Goal: Information Seeking & Learning: Learn about a topic

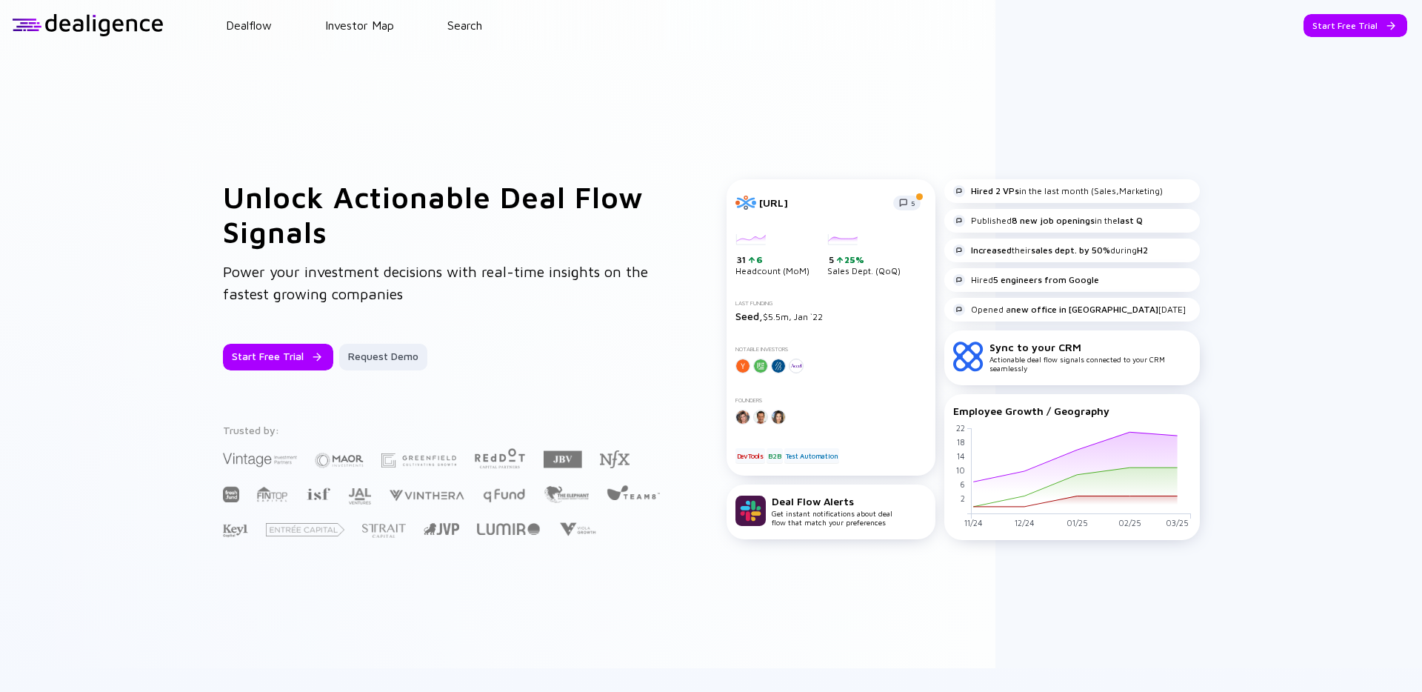
click at [145, 159] on div "Unlock Actionable Deal Flow Signals Power your investment decisions with real-t…" at bounding box center [711, 359] width 1422 height 618
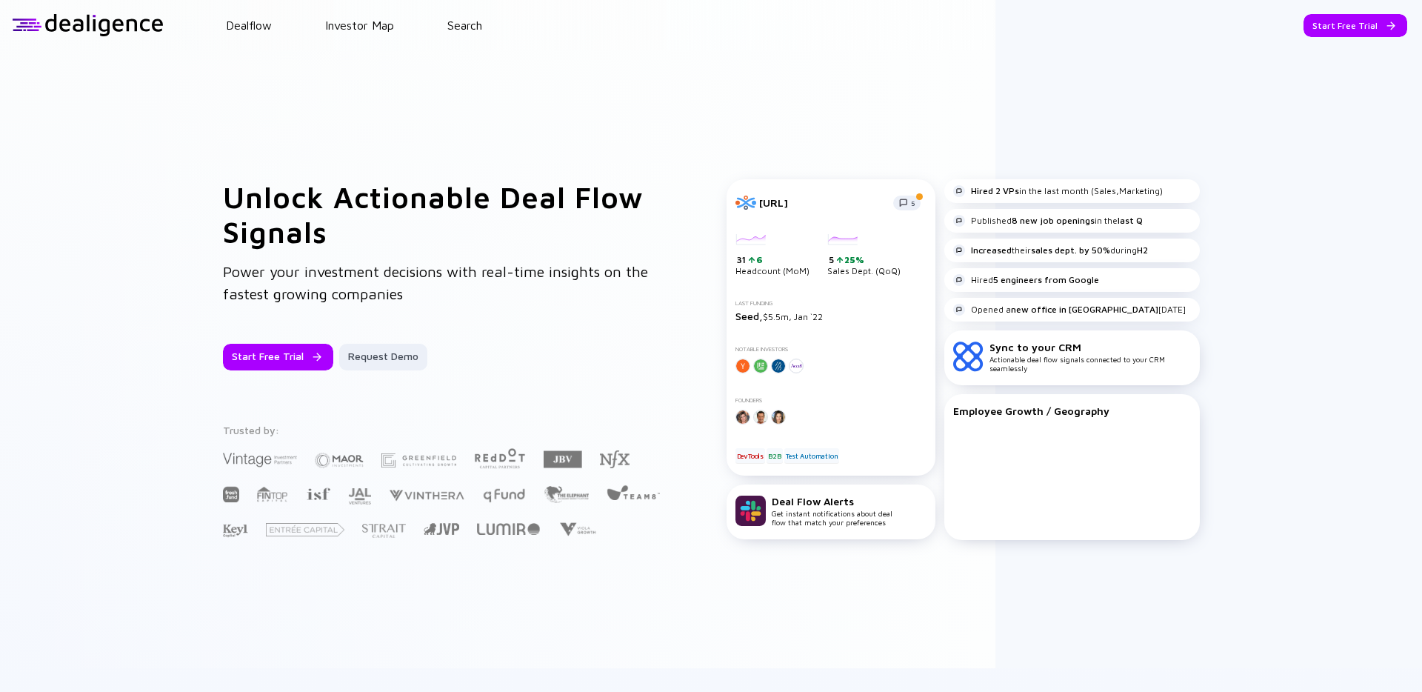
click at [552, 346] on div "Start Free Trial Request Demo" at bounding box center [445, 357] width 444 height 27
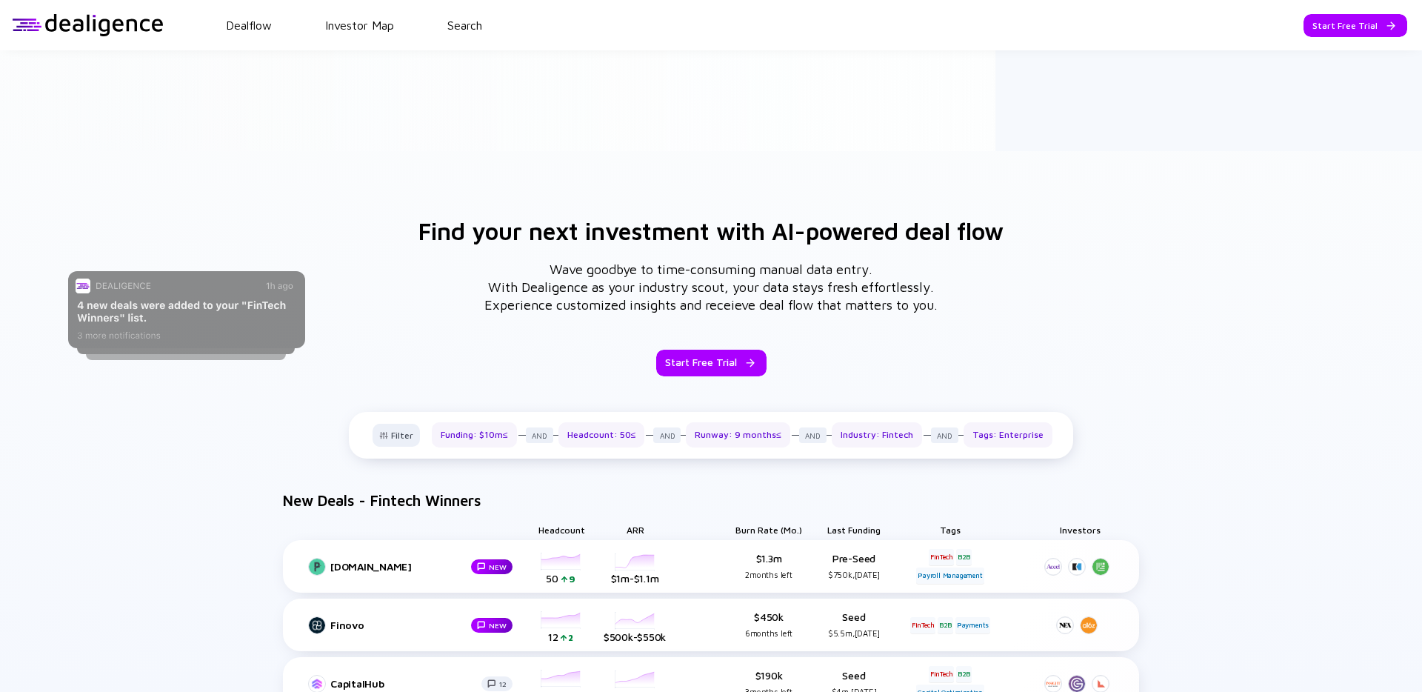
scroll to position [492, 0]
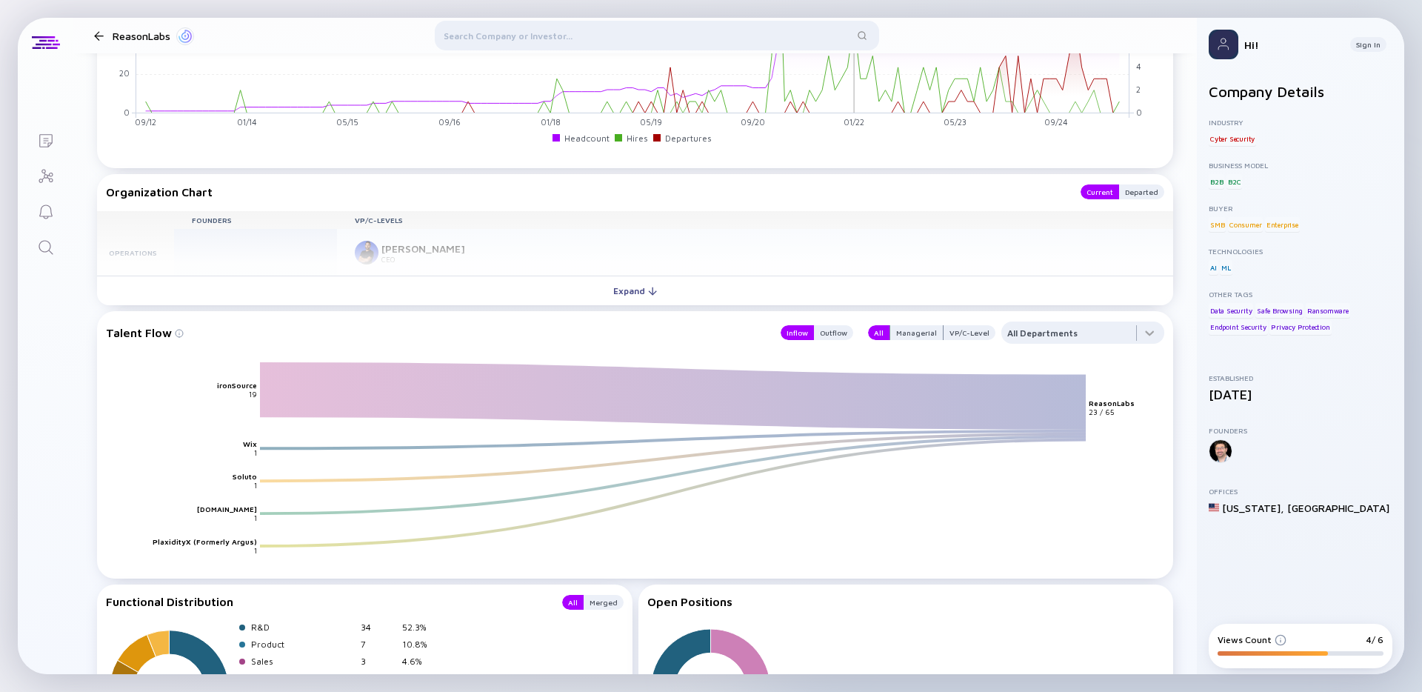
scroll to position [1491, 0]
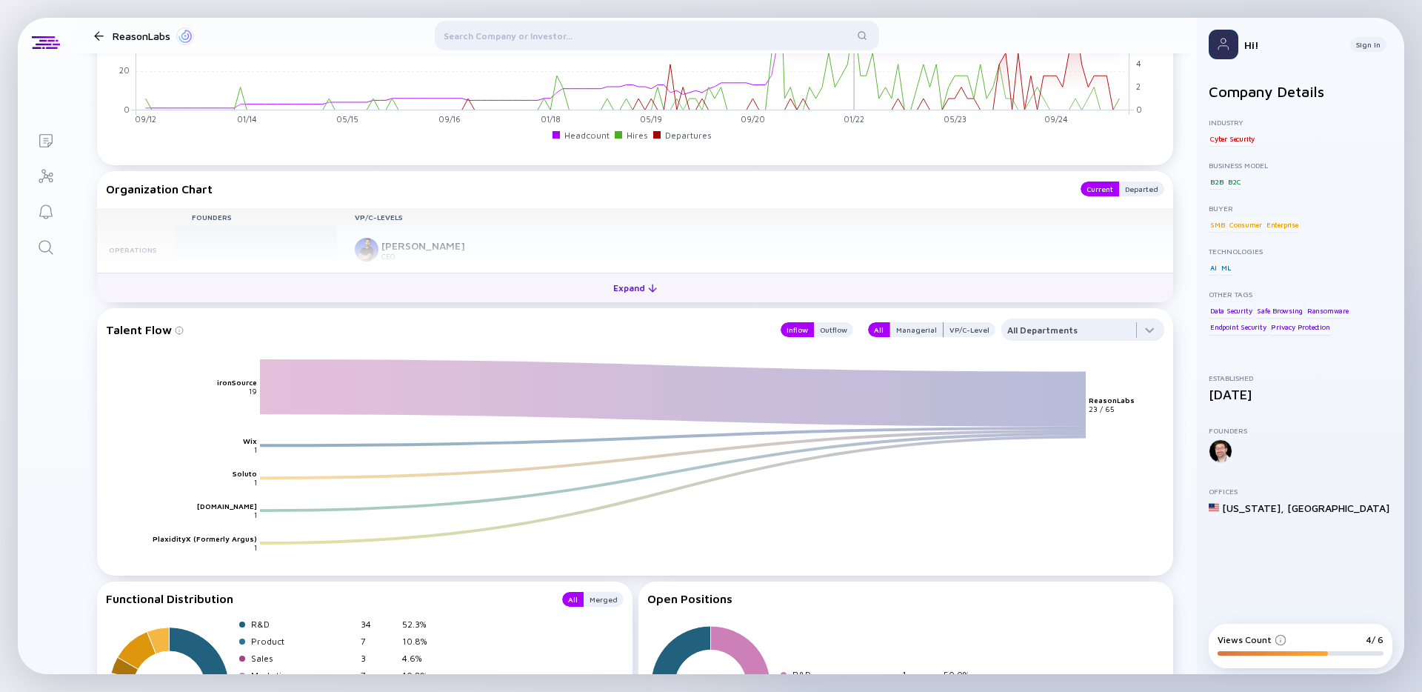
click at [615, 284] on div "Expand" at bounding box center [634, 287] width 61 height 23
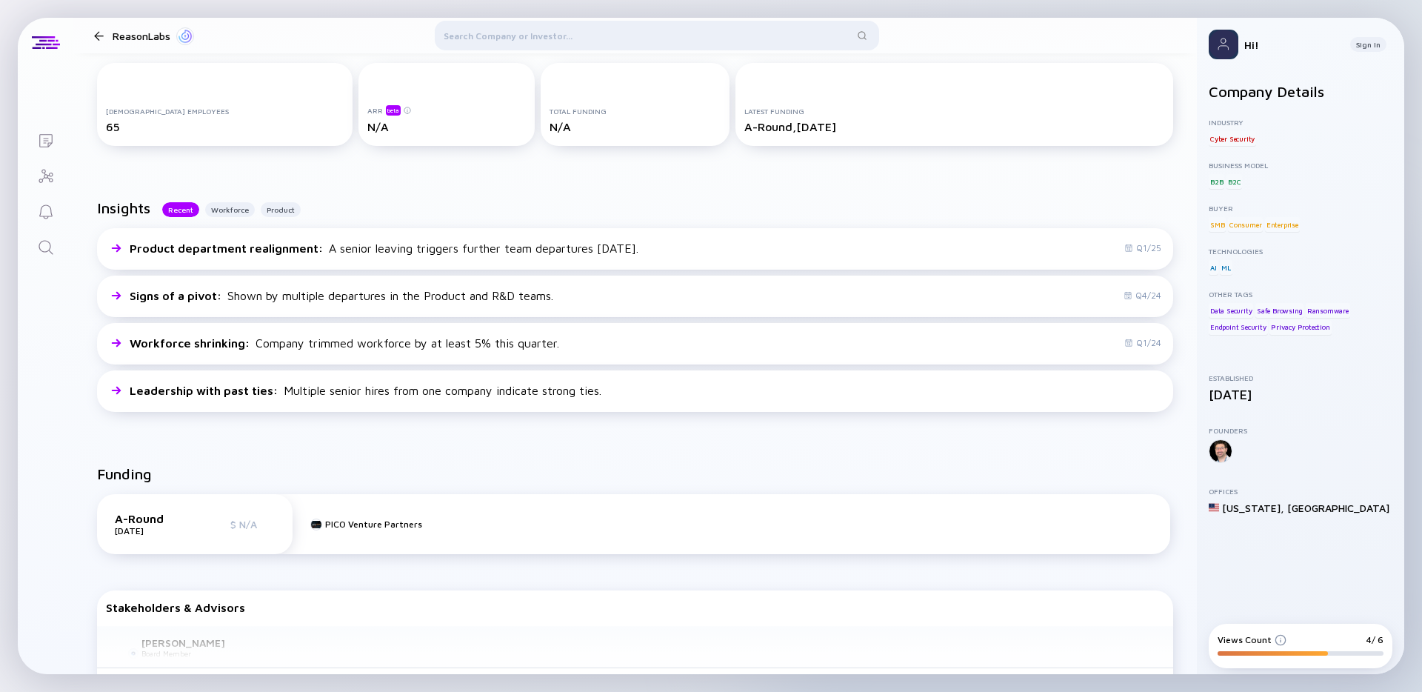
scroll to position [183, 0]
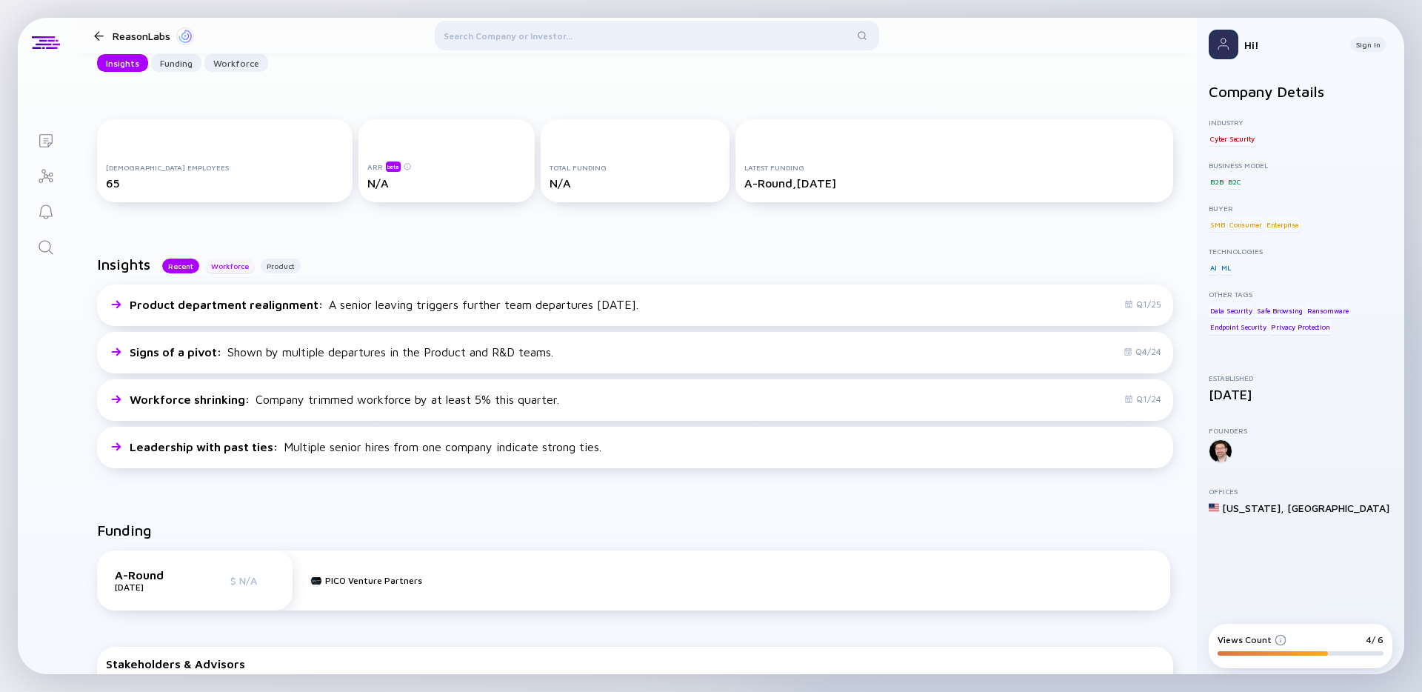
click at [249, 262] on div "Workforce" at bounding box center [230, 265] width 50 height 15
click at [284, 261] on div "Product" at bounding box center [281, 265] width 40 height 15
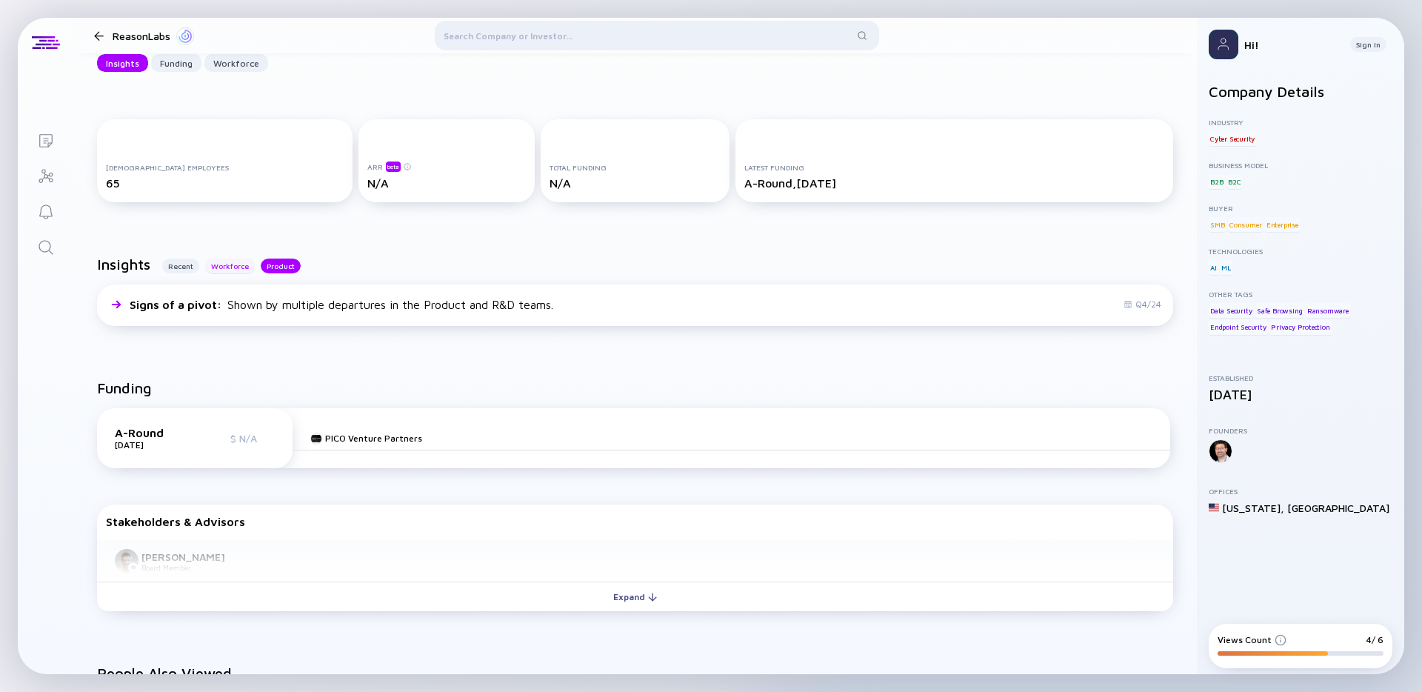
click at [230, 264] on div "Workforce" at bounding box center [230, 265] width 50 height 15
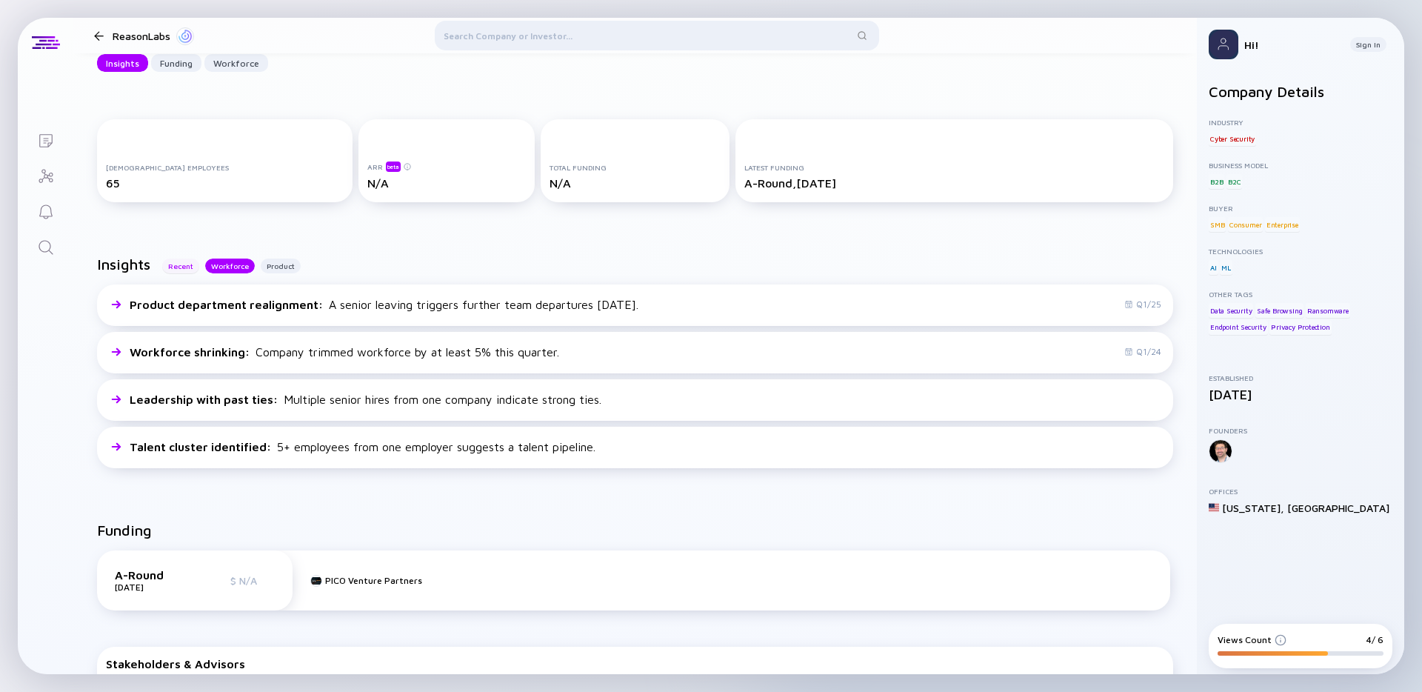
click at [195, 262] on div "Recent" at bounding box center [180, 265] width 37 height 15
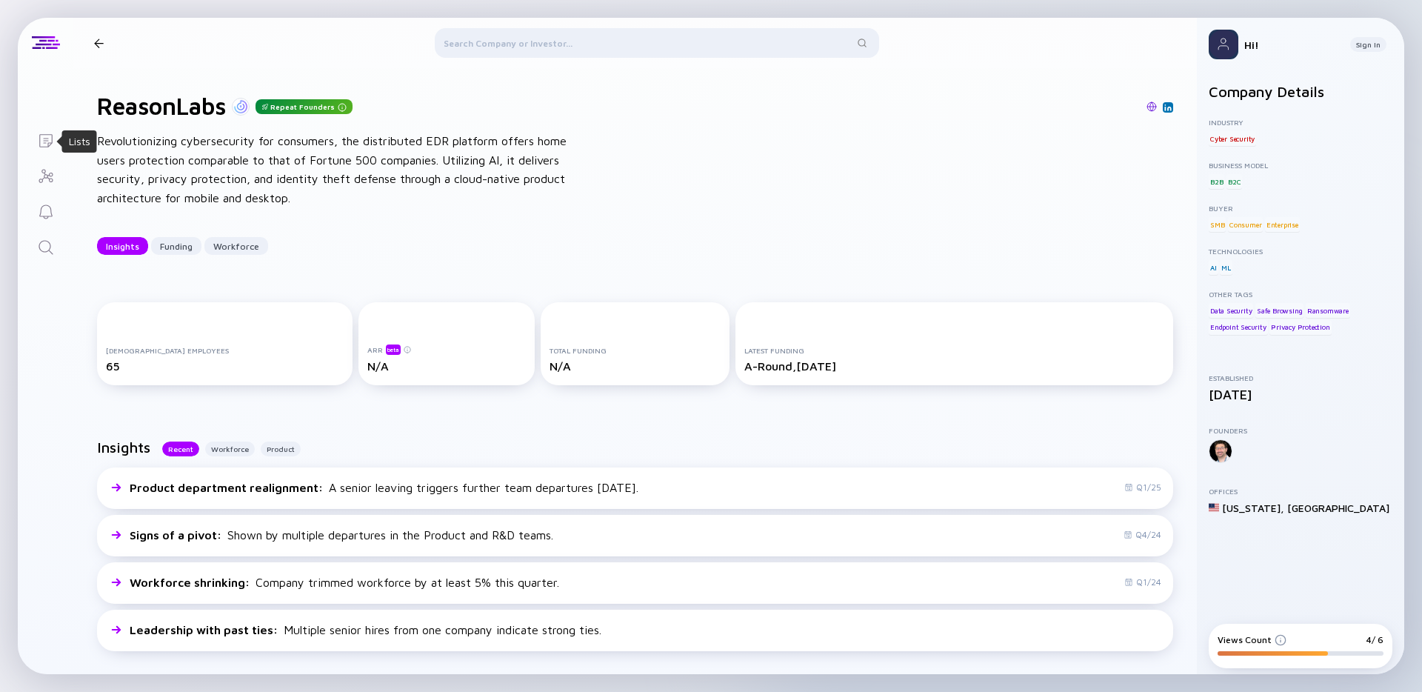
click at [42, 144] on icon "Lists" at bounding box center [46, 141] width 18 height 18
click at [44, 175] on icon "Investor Map" at bounding box center [46, 176] width 18 height 18
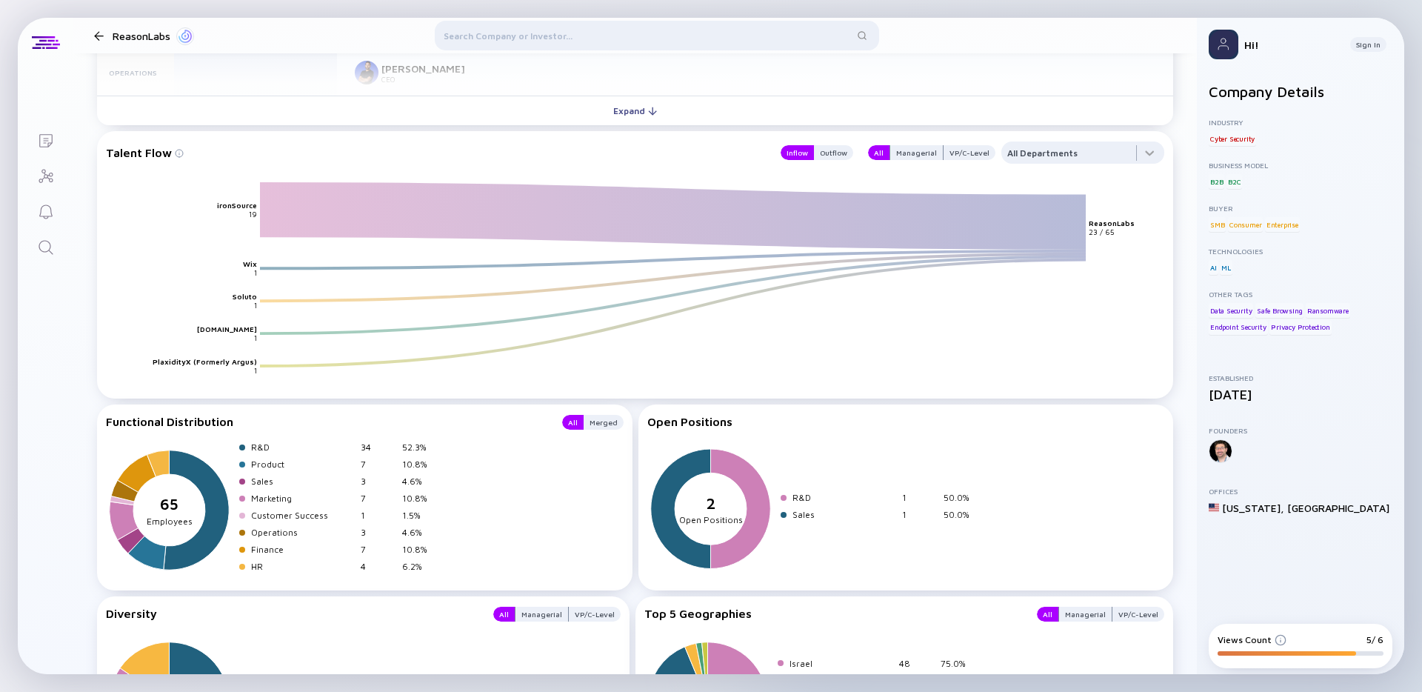
scroll to position [1830, 0]
